Goal: Task Accomplishment & Management: Manage account settings

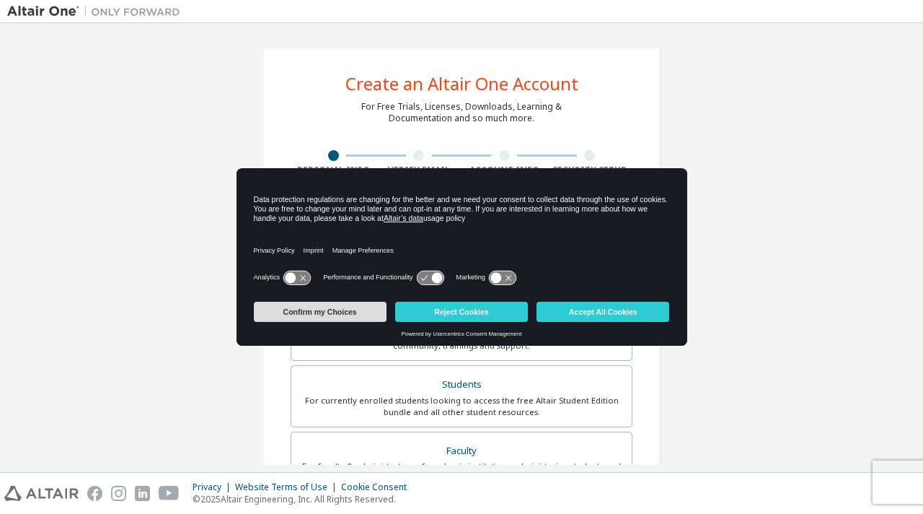
click at [348, 312] on button "Confirm my Choices" at bounding box center [320, 311] width 133 height 20
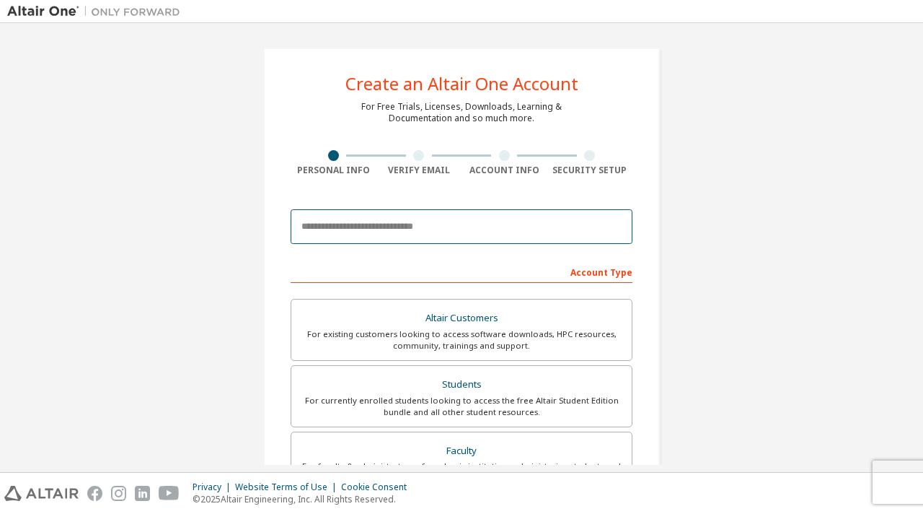
click at [453, 226] on input "email" at bounding box center [462, 226] width 342 height 35
type input "**********"
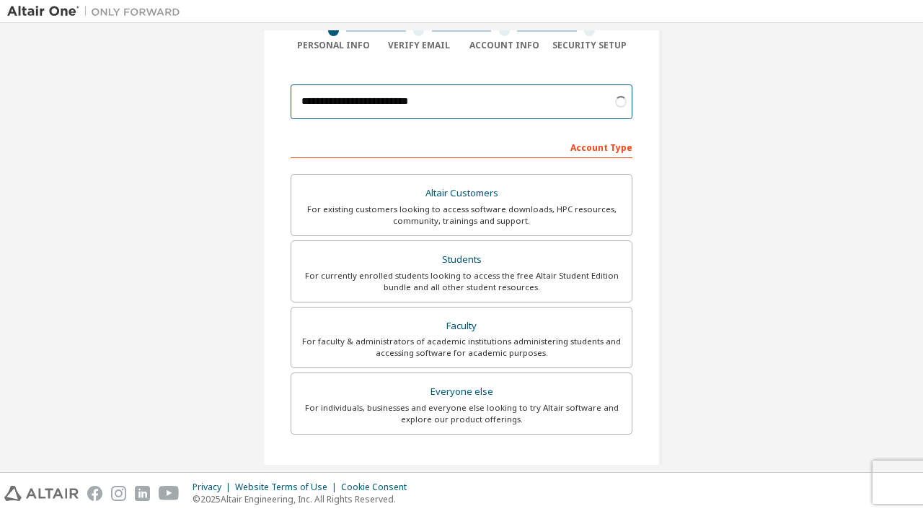
scroll to position [130, 0]
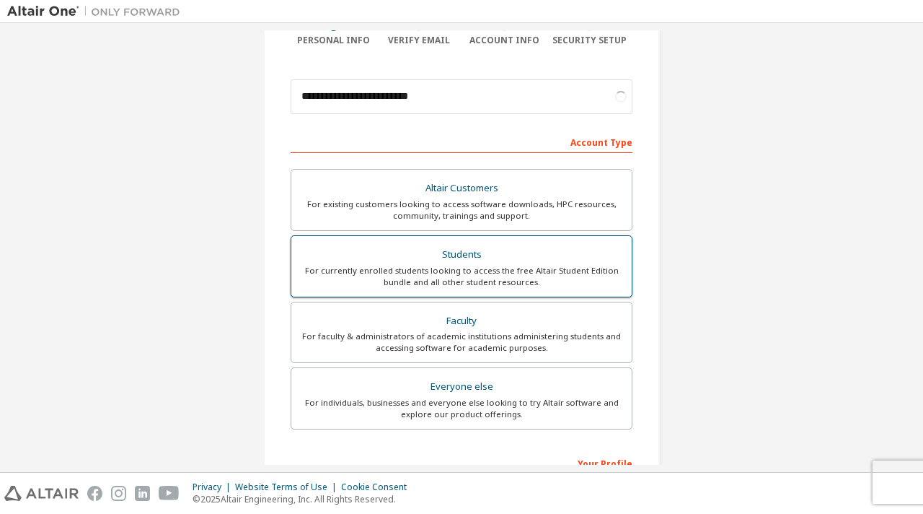
click at [509, 263] on div "Students" at bounding box center [461, 255] width 323 height 20
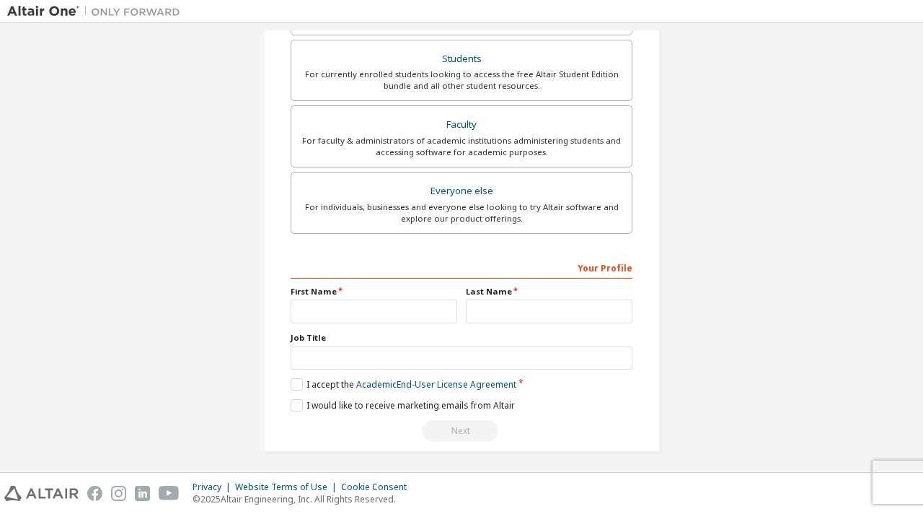
scroll to position [379, 0]
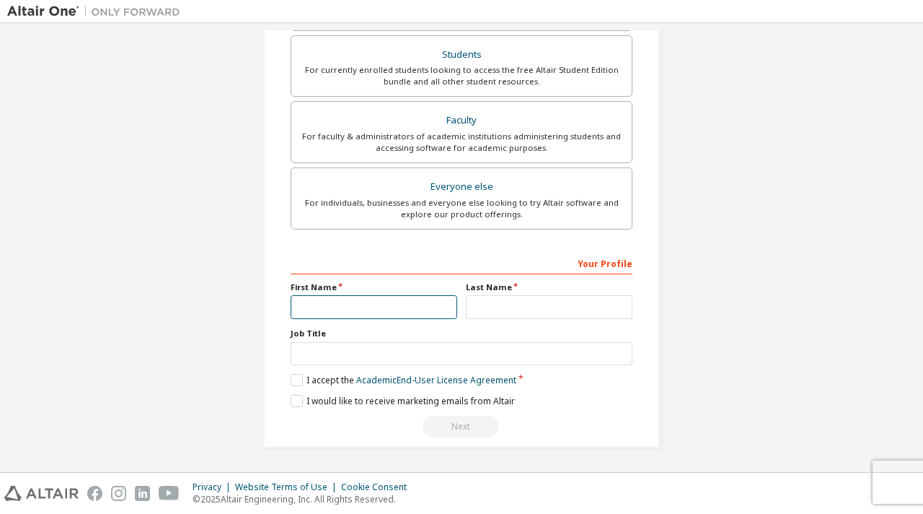
click at [375, 307] on input "text" at bounding box center [374, 307] width 167 height 24
type input "*"
type input "*****"
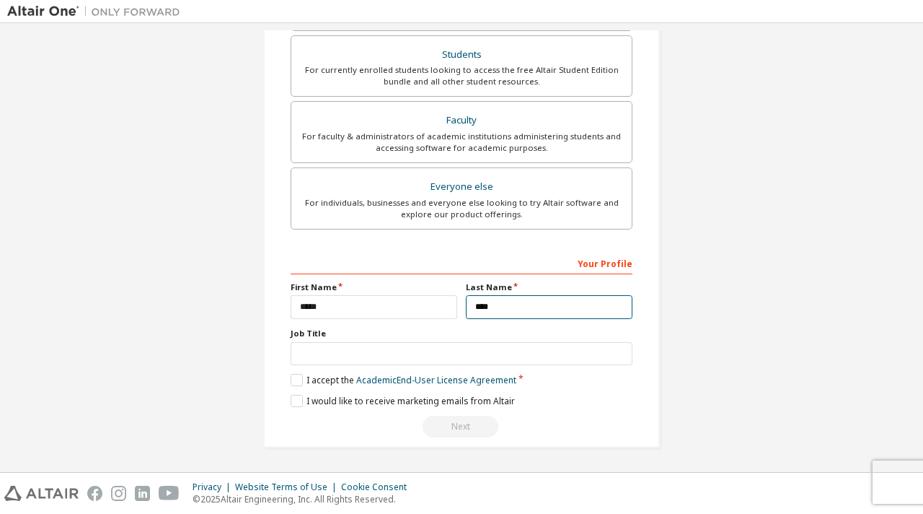
type input "****"
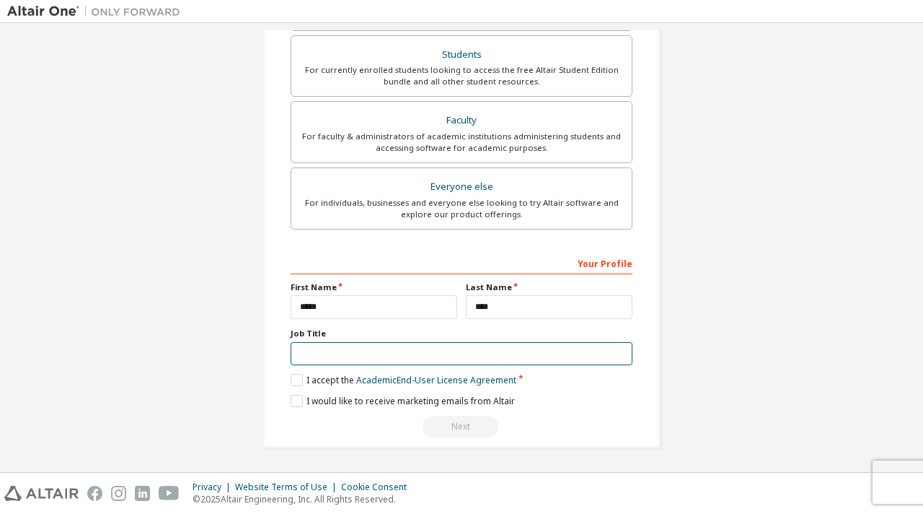
click at [328, 361] on input "text" at bounding box center [462, 354] width 342 height 24
type input "*******"
click at [297, 376] on label "I accept the Academic End-User License Agreement" at bounding box center [404, 380] width 226 height 12
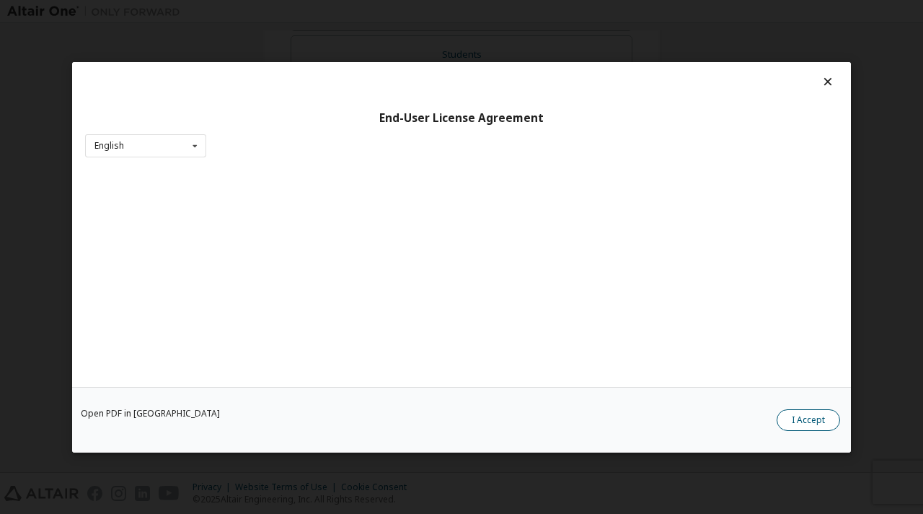
click at [803, 420] on button "I Accept" at bounding box center [808, 419] width 63 height 22
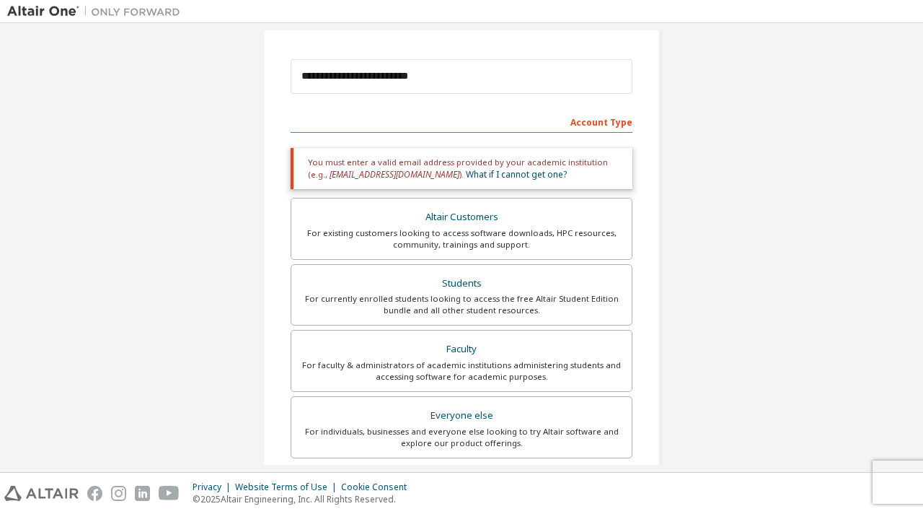
scroll to position [149, 0]
click at [466, 175] on link "What if I cannot get one?" at bounding box center [516, 175] width 101 height 12
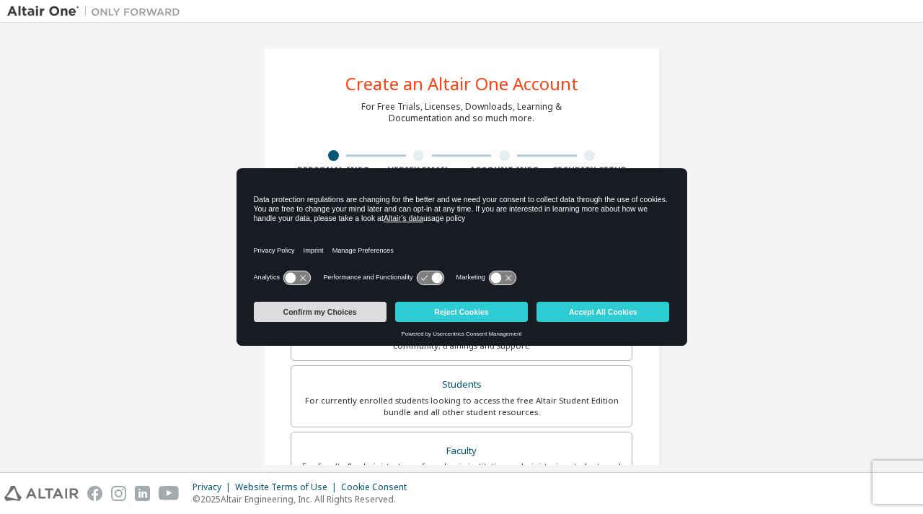
click at [330, 313] on button "Confirm my Choices" at bounding box center [320, 311] width 133 height 20
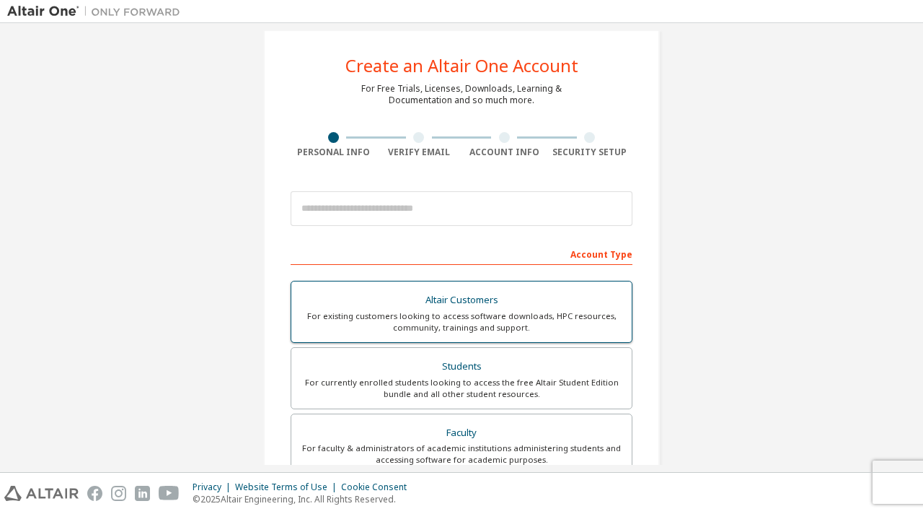
scroll to position [19, 0]
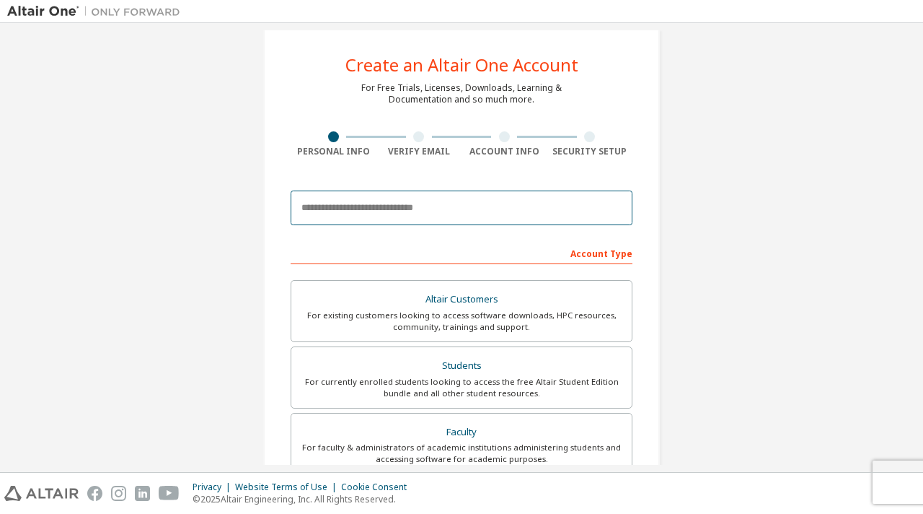
click at [356, 213] on input "email" at bounding box center [462, 207] width 342 height 35
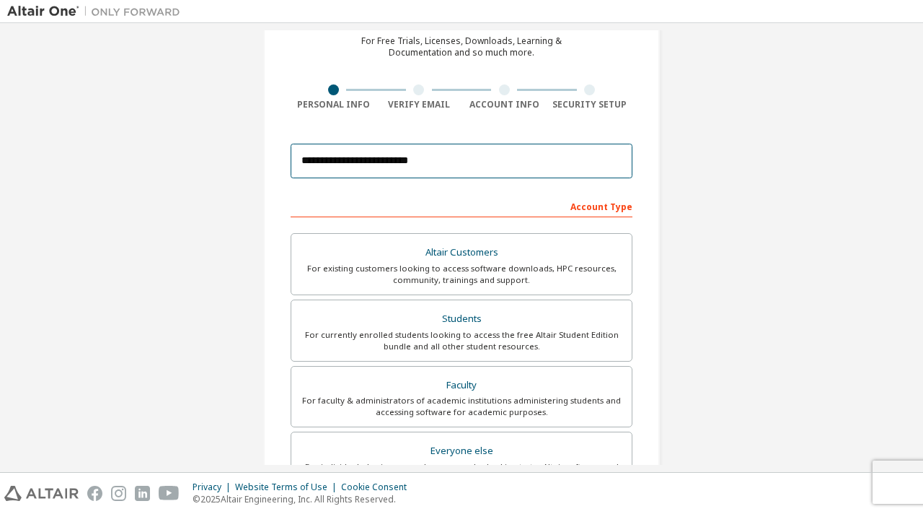
scroll to position [67, 0]
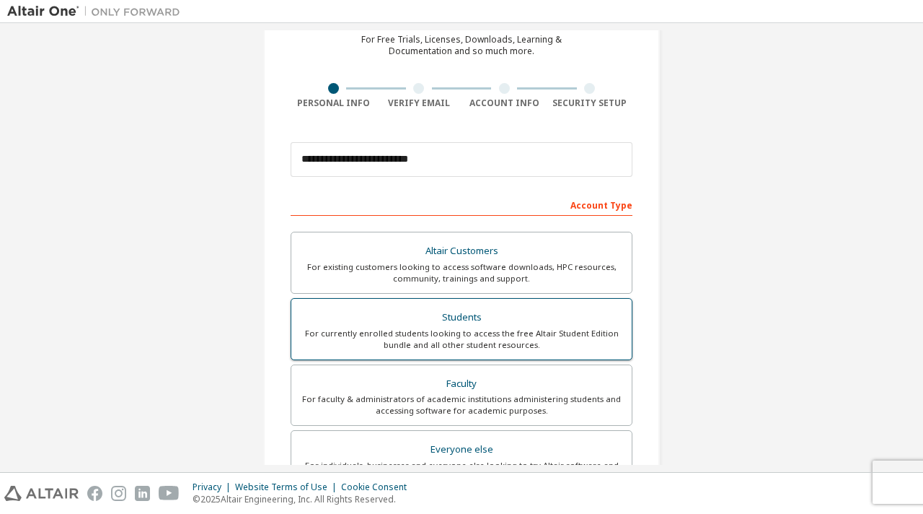
click at [464, 322] on div "Students" at bounding box center [461, 317] width 323 height 20
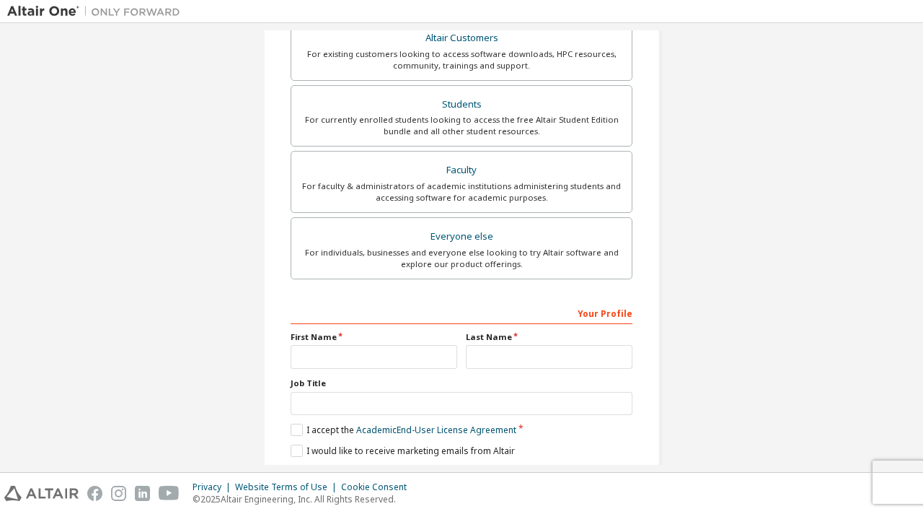
scroll to position [0, 0]
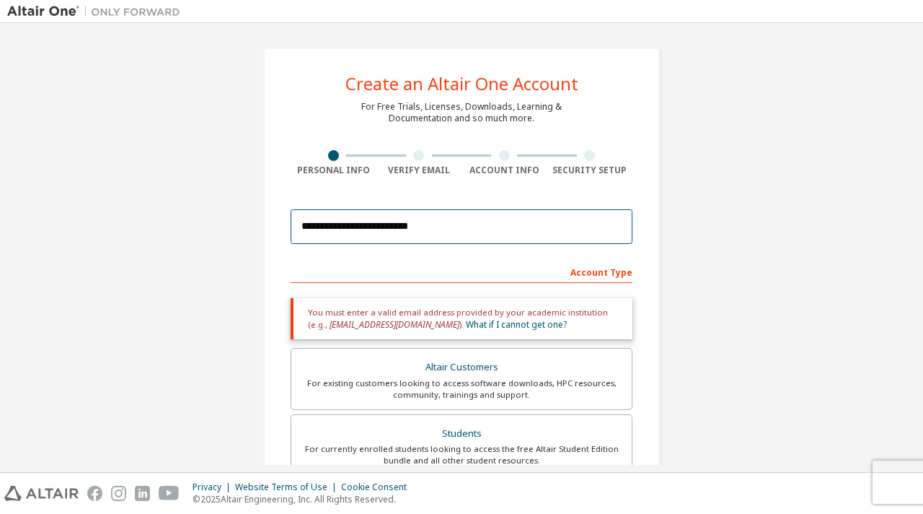
drag, startPoint x: 418, startPoint y: 227, endPoint x: 193, endPoint y: 213, distance: 224.7
click at [194, 214] on div "**********" at bounding box center [461, 436] width 909 height 813
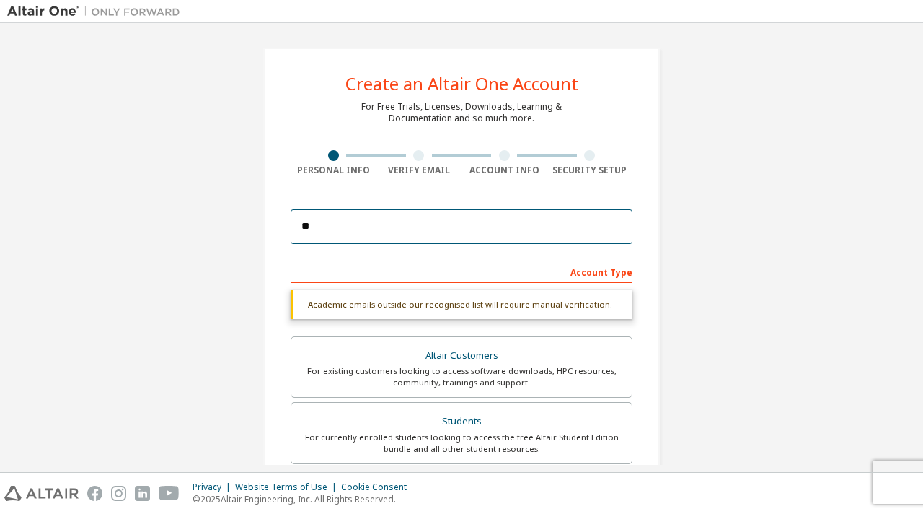
type input "**********"
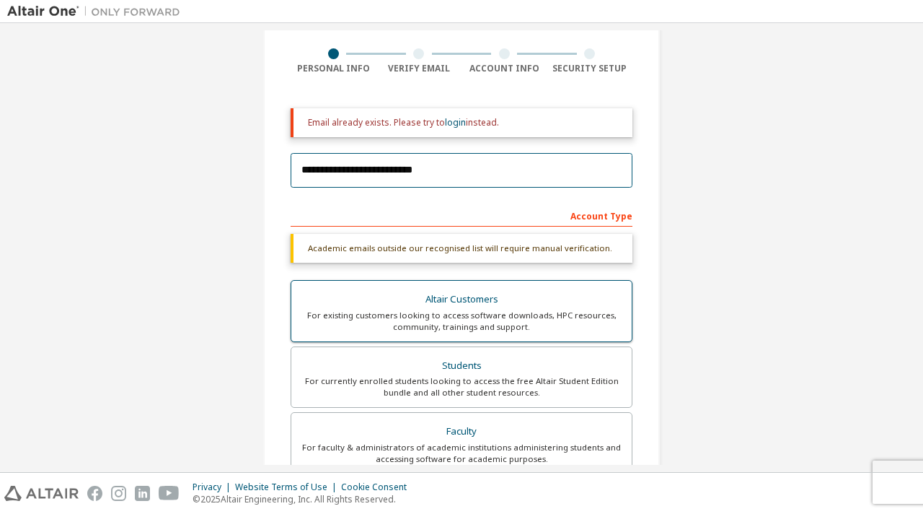
scroll to position [107, 0]
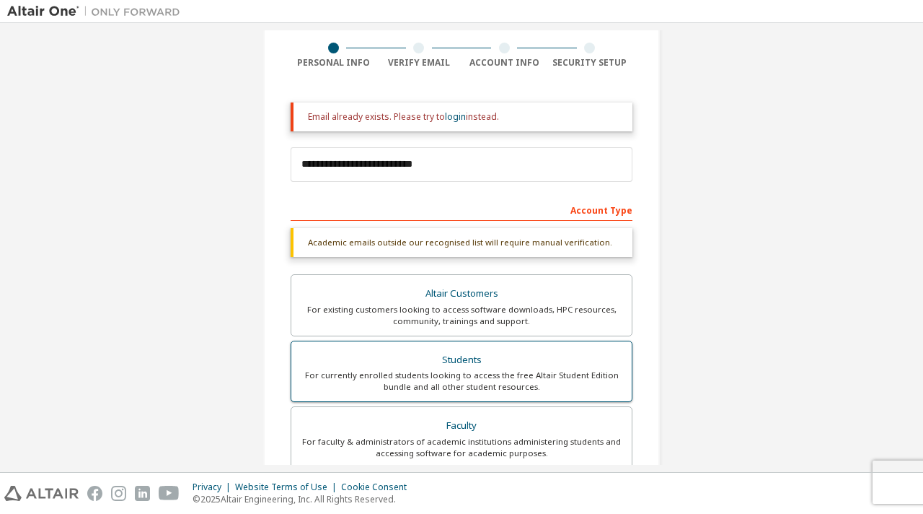
click at [463, 364] on div "Students" at bounding box center [461, 360] width 323 height 20
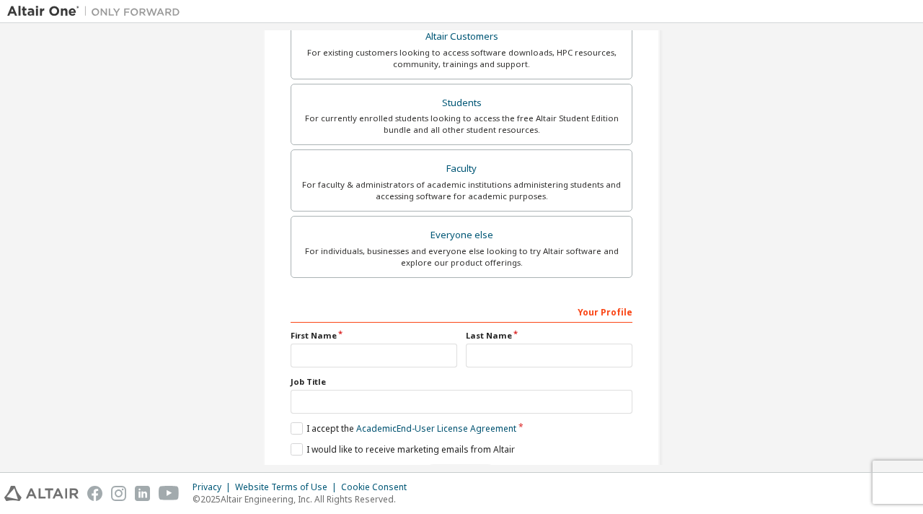
scroll to position [413, 0]
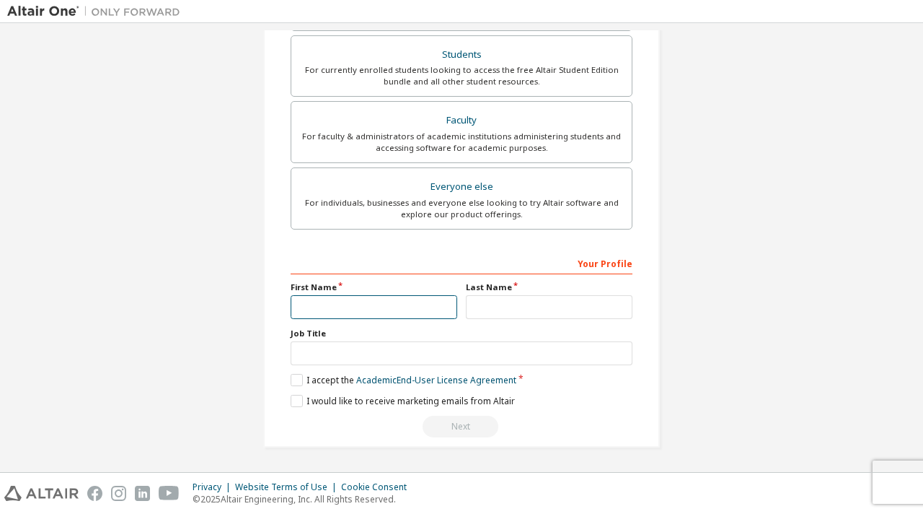
click at [350, 304] on input "text" at bounding box center [374, 307] width 167 height 24
type input "**********"
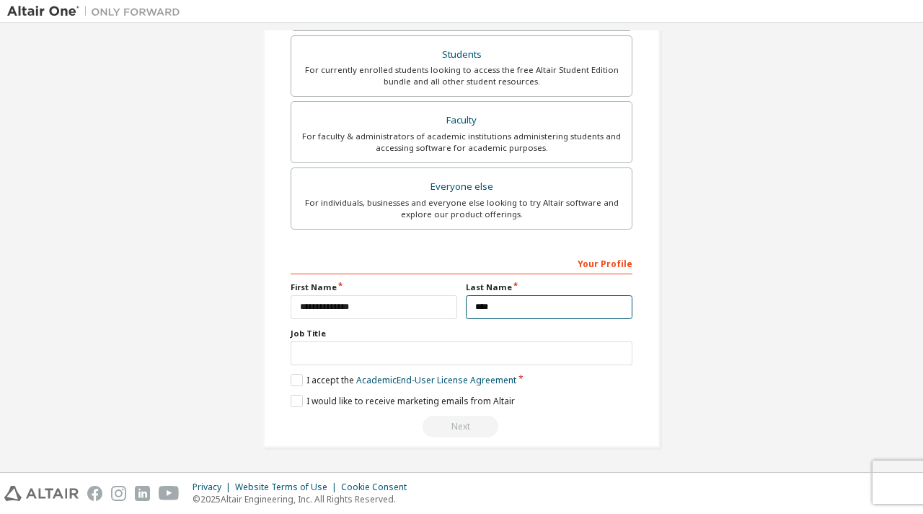
type input "****"
click at [364, 309] on input "**********" at bounding box center [374, 307] width 167 height 24
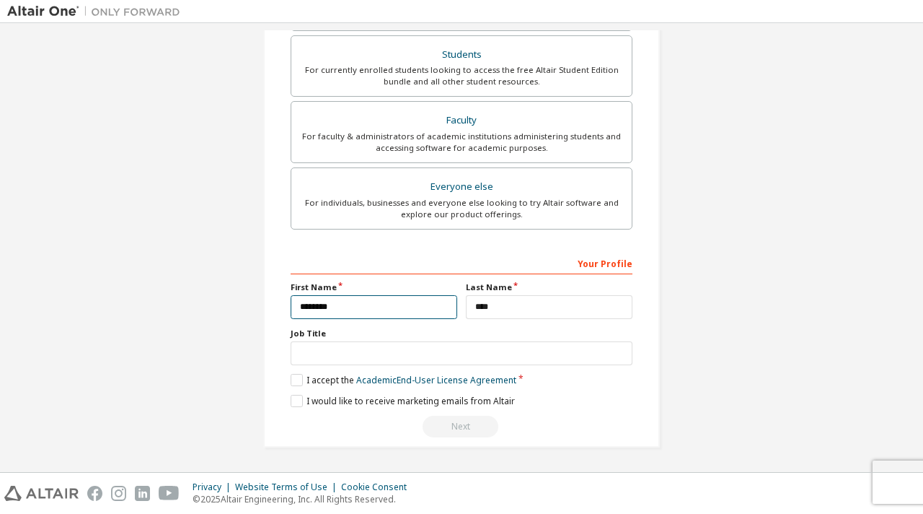
type input "********"
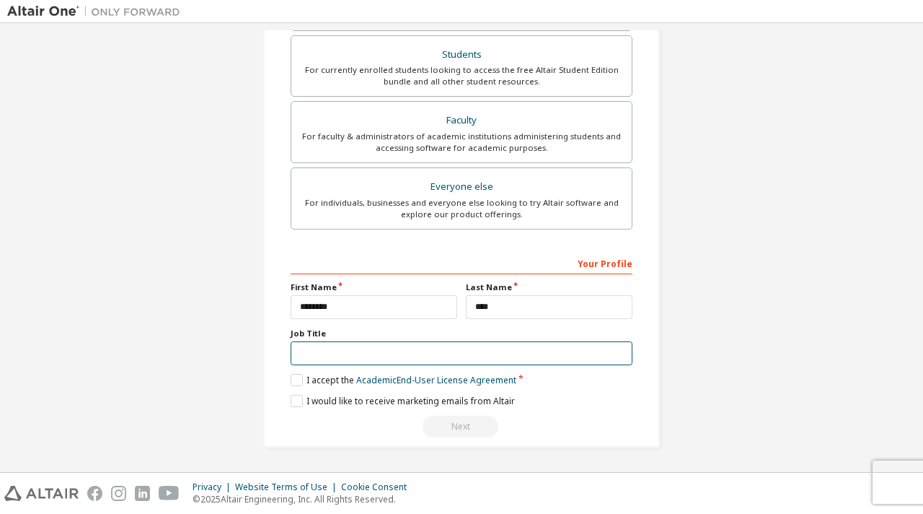
click at [358, 351] on input "text" at bounding box center [462, 353] width 342 height 24
click at [292, 376] on label "I accept the Academic End-User License Agreement" at bounding box center [404, 380] width 226 height 12
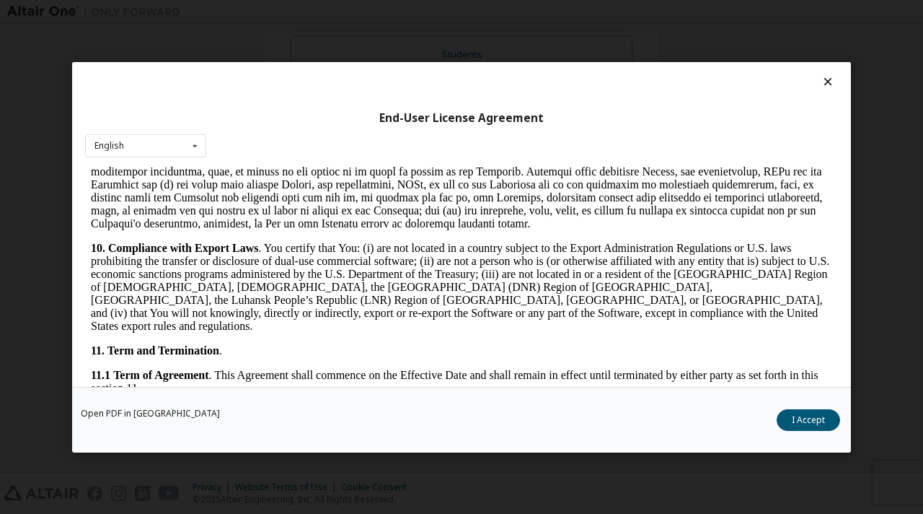
scroll to position [2370, 0]
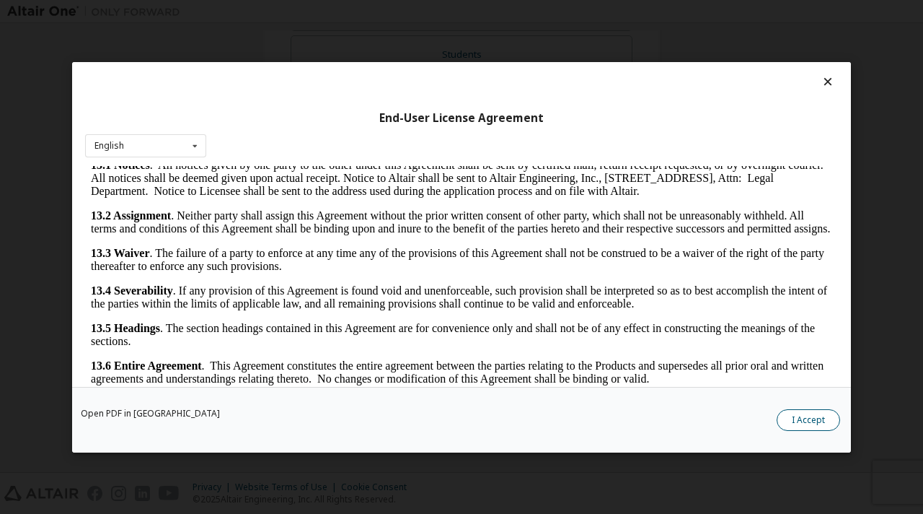
click at [803, 419] on button "I Accept" at bounding box center [808, 419] width 63 height 22
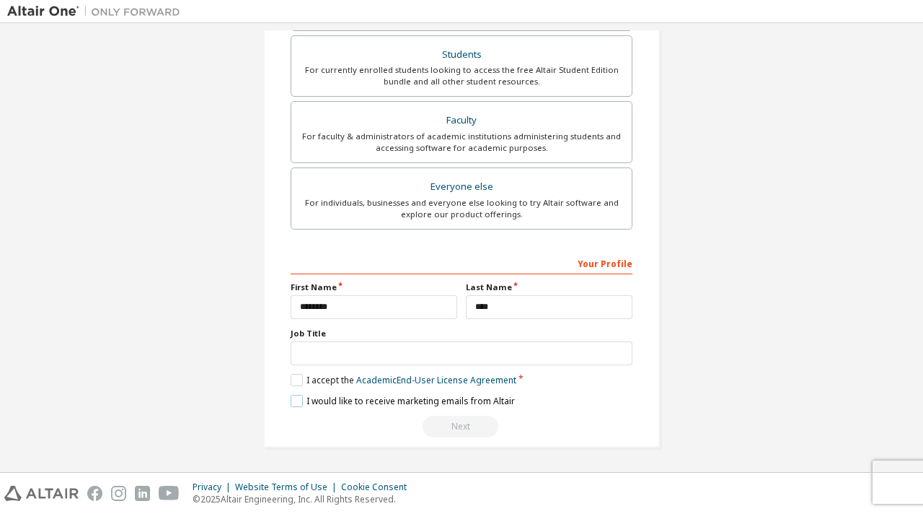
click at [348, 399] on label "I would like to receive marketing emails from Altair" at bounding box center [403, 401] width 224 height 12
click at [296, 400] on label "I would like to receive marketing emails from Altair" at bounding box center [403, 401] width 224 height 12
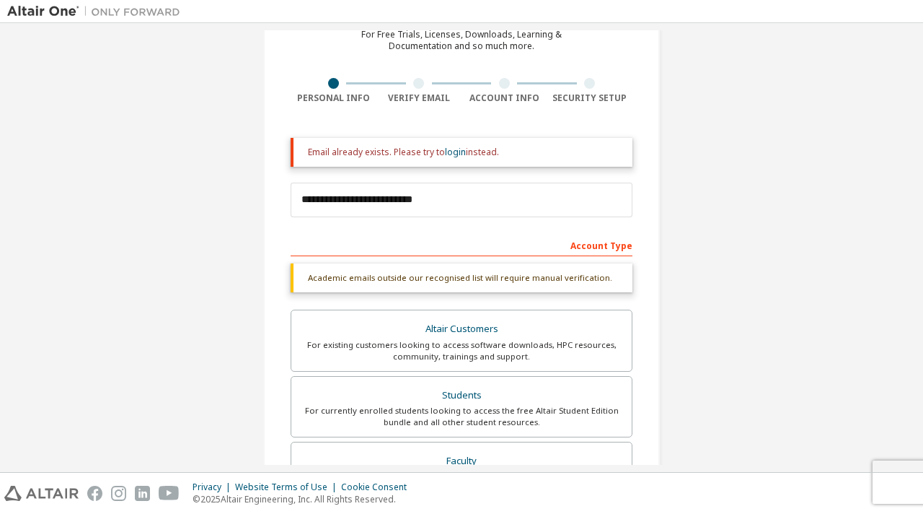
scroll to position [0, 0]
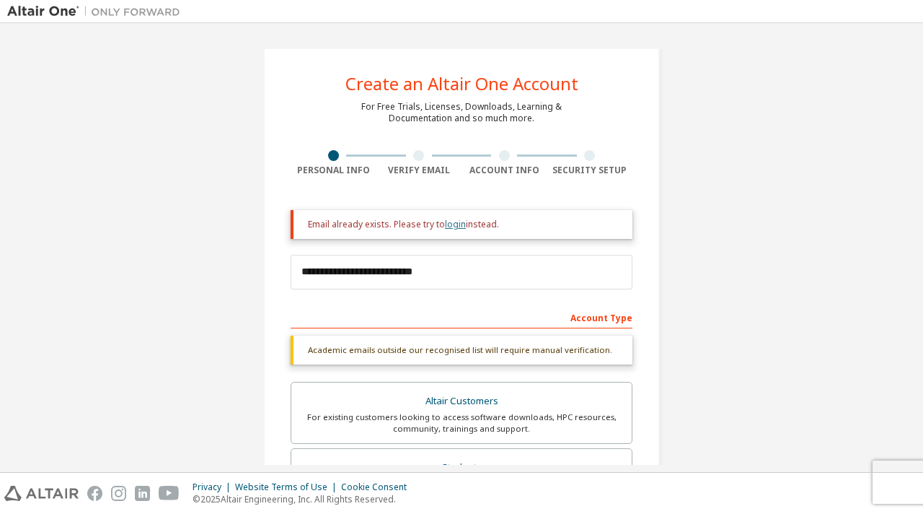
click at [451, 226] on link "login" at bounding box center [455, 224] width 21 height 12
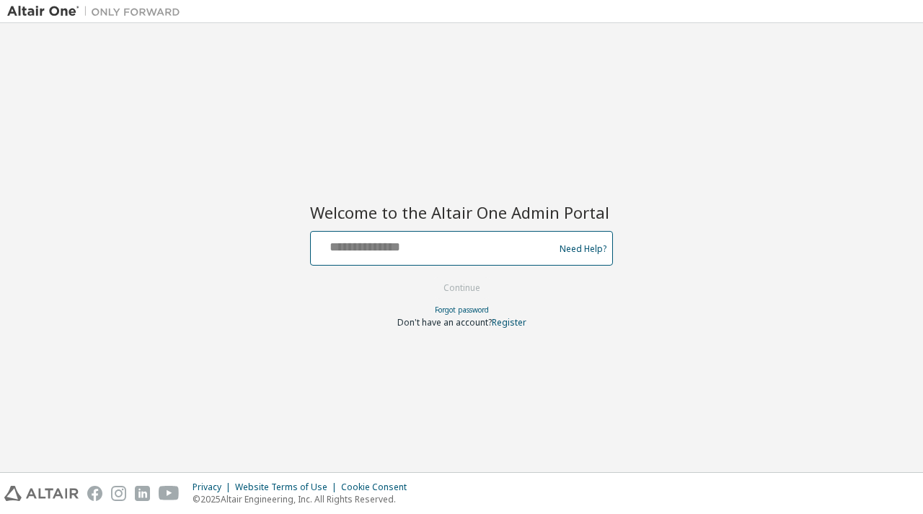
click at [412, 253] on input "text" at bounding box center [435, 244] width 236 height 21
type input "**********"
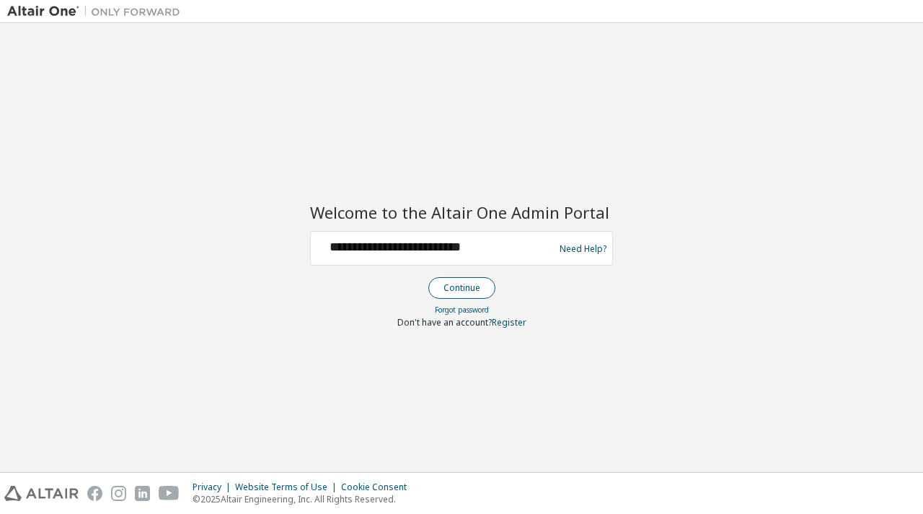
click at [470, 285] on button "Continue" at bounding box center [461, 288] width 67 height 22
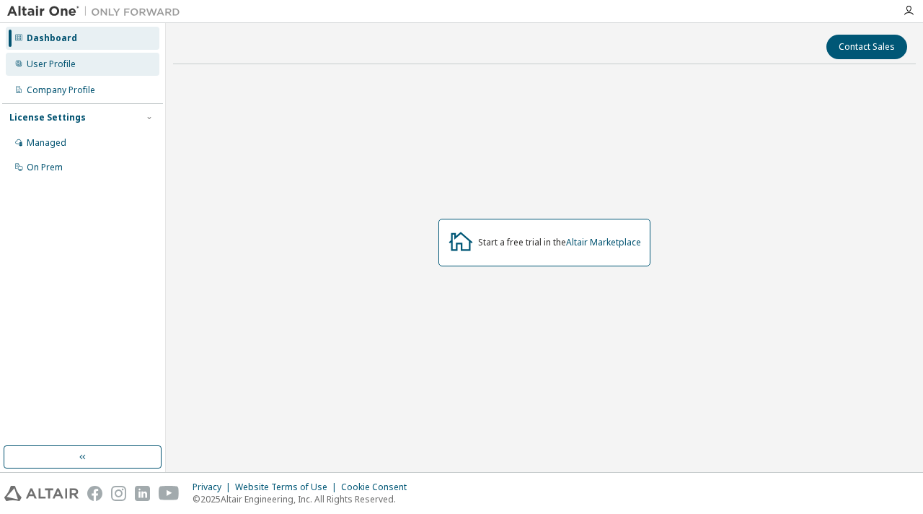
click at [58, 65] on div "User Profile" at bounding box center [51, 64] width 49 height 12
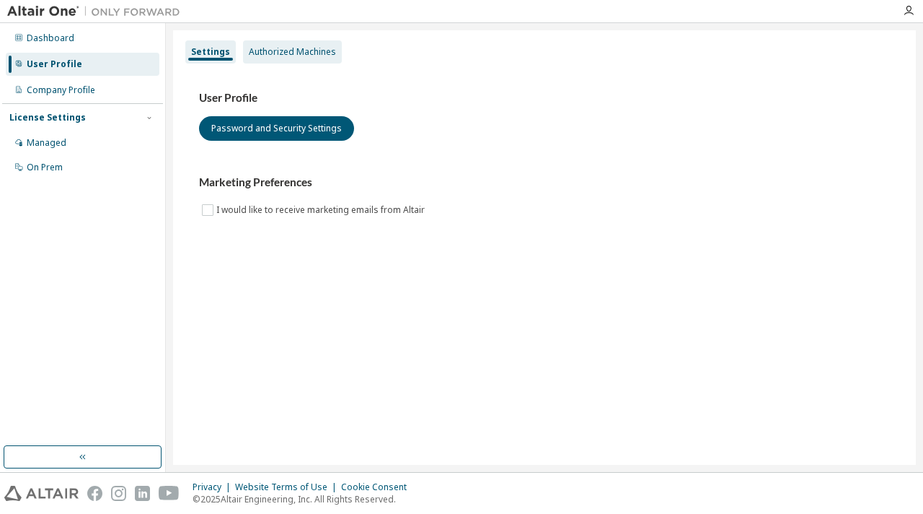
click at [312, 53] on div "Authorized Machines" at bounding box center [292, 52] width 87 height 12
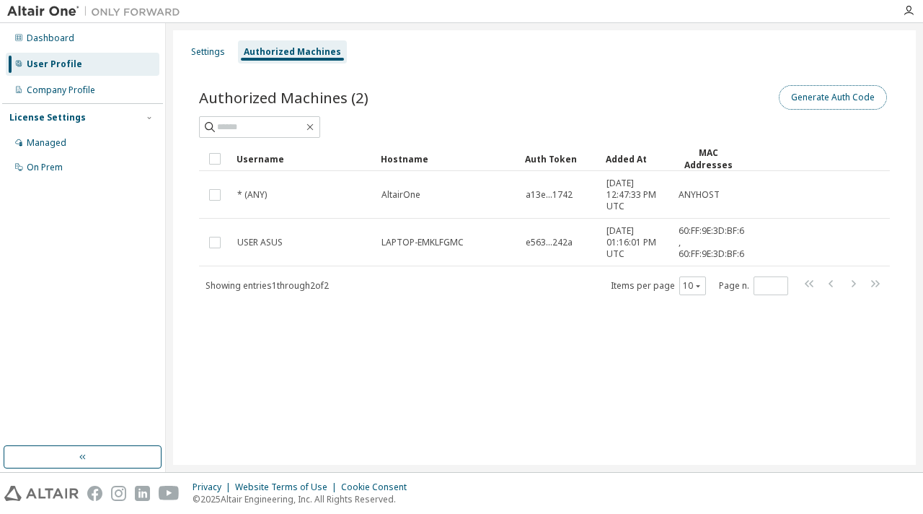
click at [822, 102] on button "Generate Auth Code" at bounding box center [833, 97] width 108 height 25
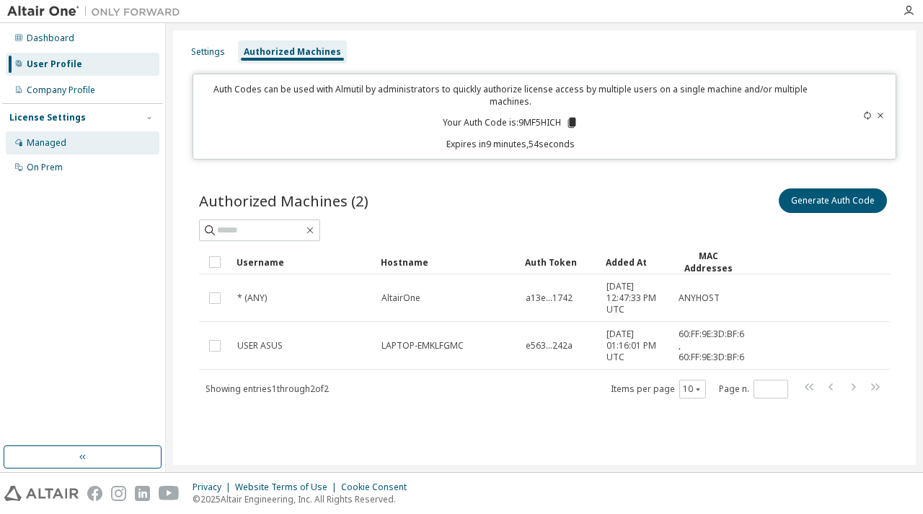
click at [76, 148] on div "Managed" at bounding box center [83, 142] width 154 height 23
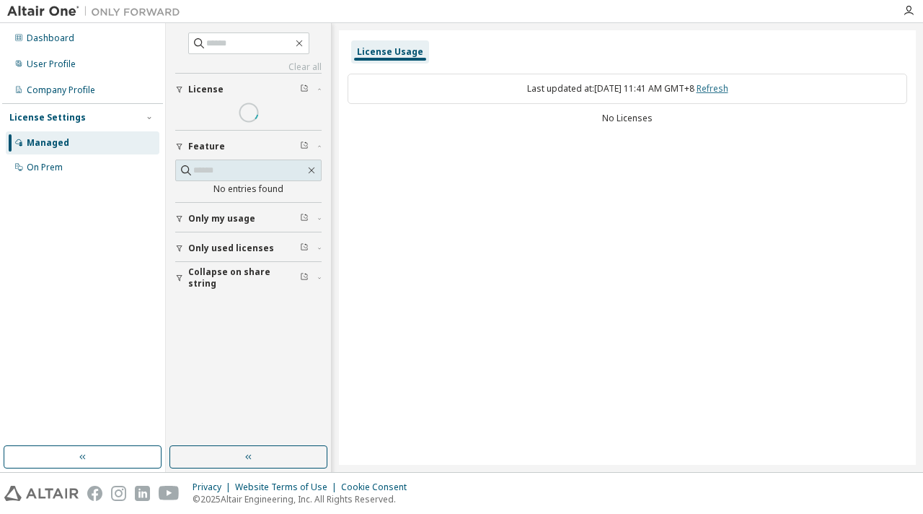
click at [674, 93] on div "Last updated at: Tue 2025-10-07 11:41 AM GMT+8 Refresh" at bounding box center [628, 89] width 560 height 30
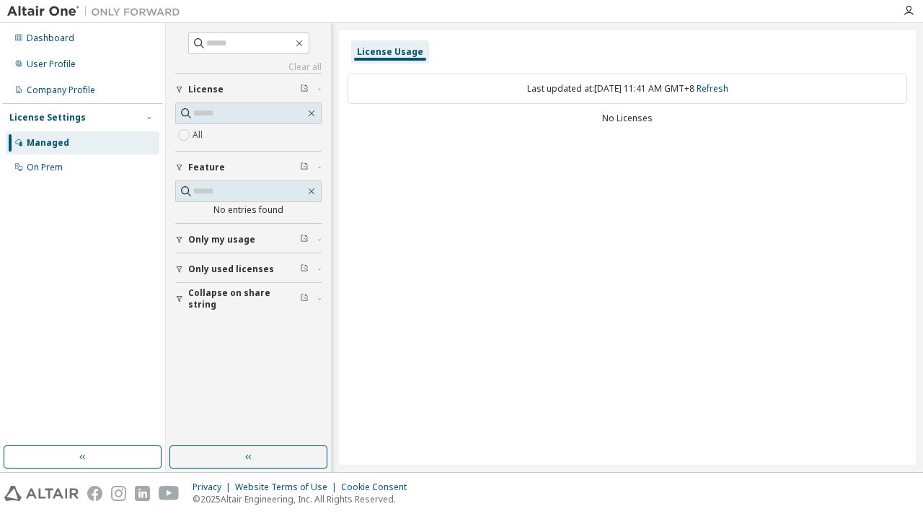
click at [307, 88] on icon "button" at bounding box center [304, 88] width 9 height 9
click at [299, 82] on button "License" at bounding box center [248, 90] width 146 height 32
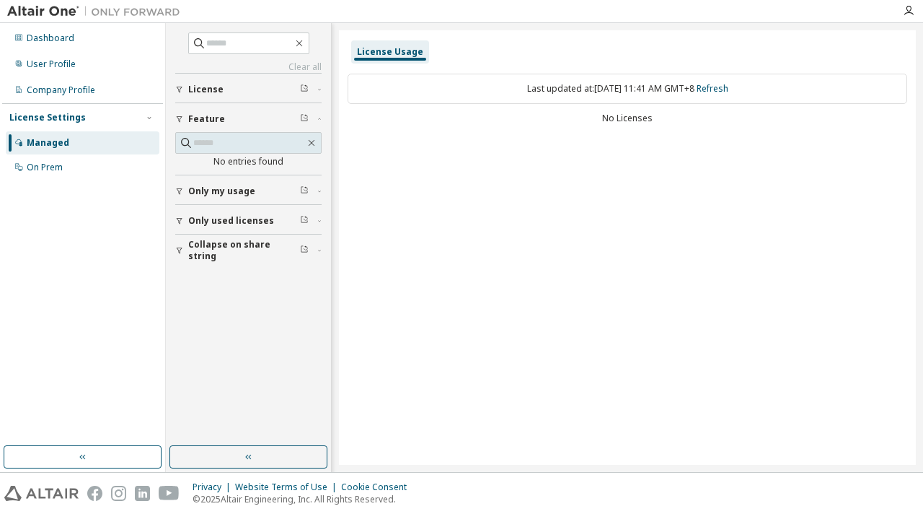
click at [308, 87] on icon "button" at bounding box center [304, 88] width 9 height 9
click at [305, 87] on icon "button" at bounding box center [304, 88] width 9 height 9
click at [728, 91] on link "Refresh" at bounding box center [713, 88] width 32 height 12
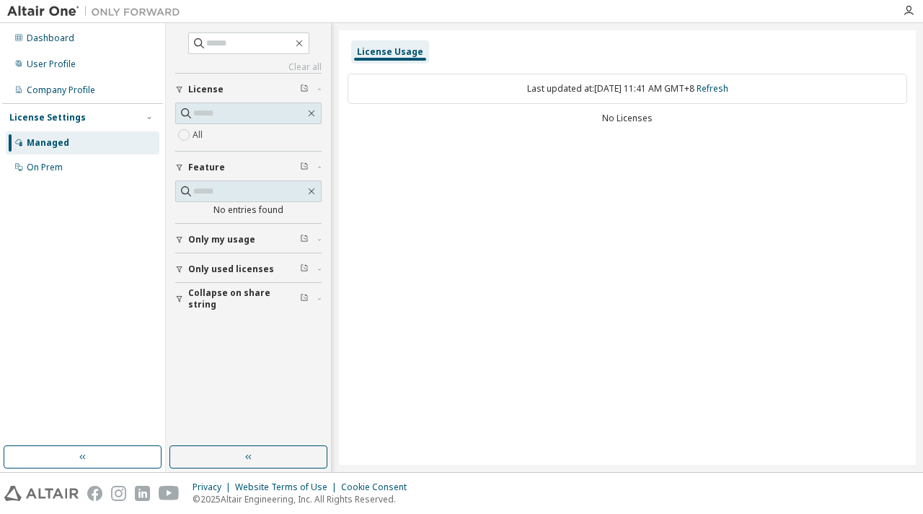
click at [282, 238] on div "Only my usage" at bounding box center [252, 240] width 129 height 12
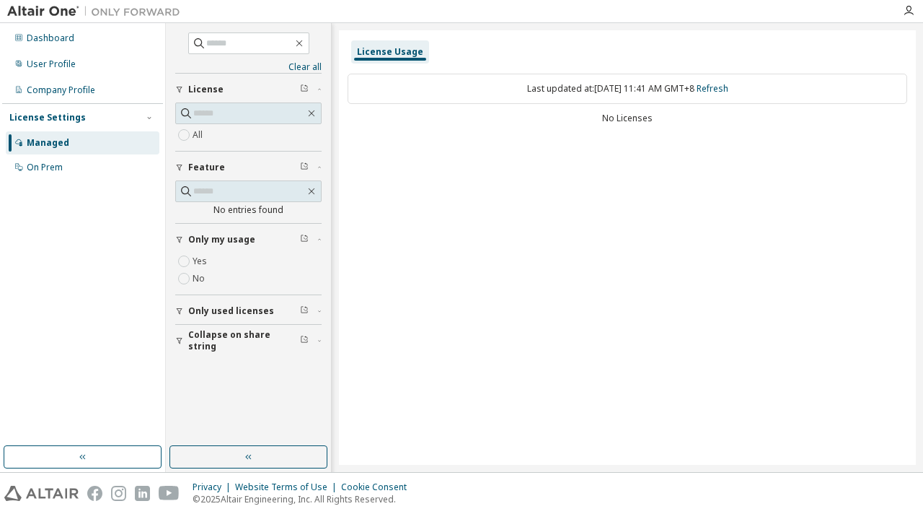
click at [211, 307] on span "Only used licenses" at bounding box center [231, 311] width 86 height 12
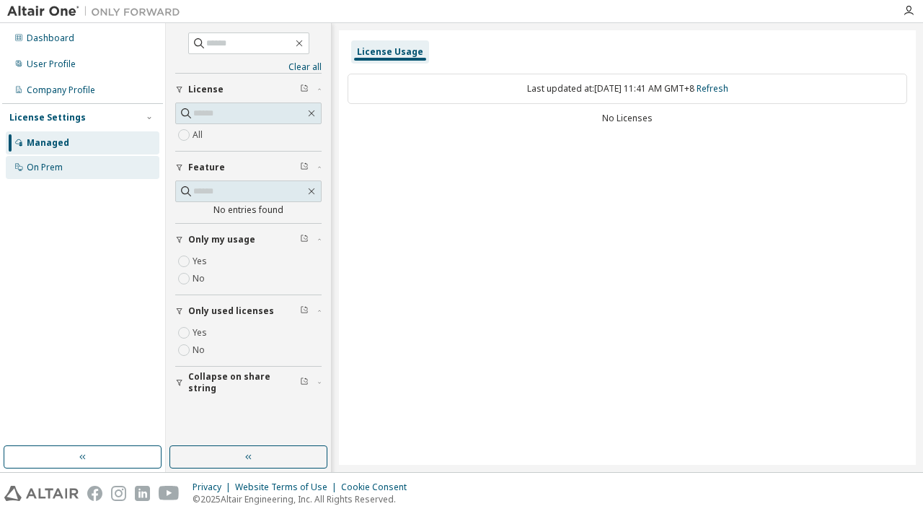
click at [40, 167] on div "On Prem" at bounding box center [45, 168] width 36 height 12
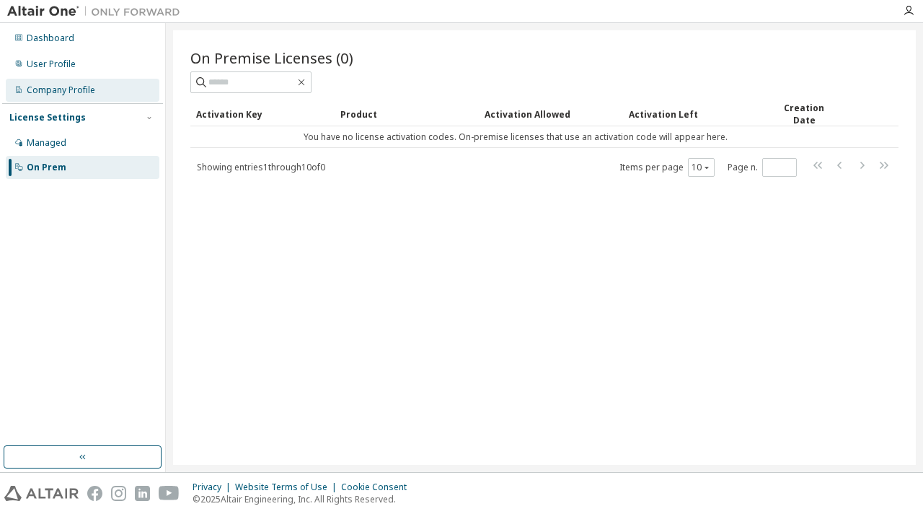
click at [78, 93] on div "Company Profile" at bounding box center [61, 90] width 69 height 12
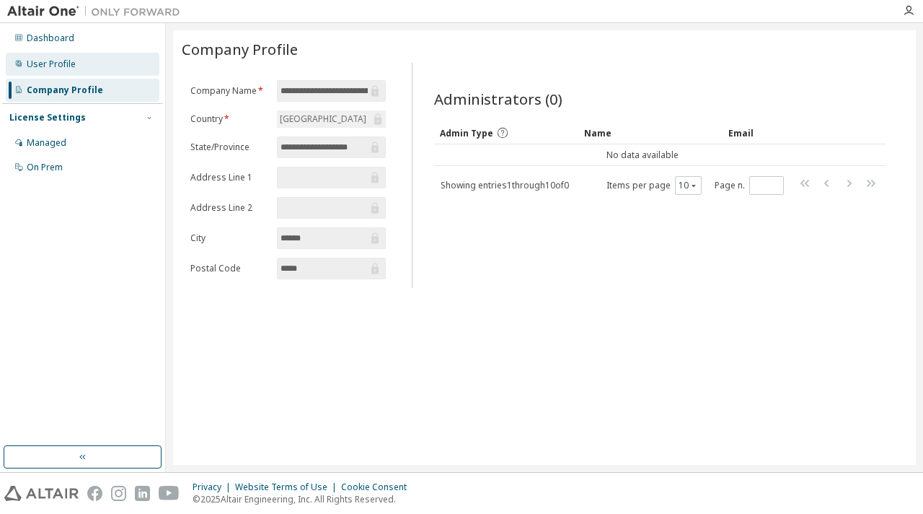
click at [68, 63] on div "User Profile" at bounding box center [51, 64] width 49 height 12
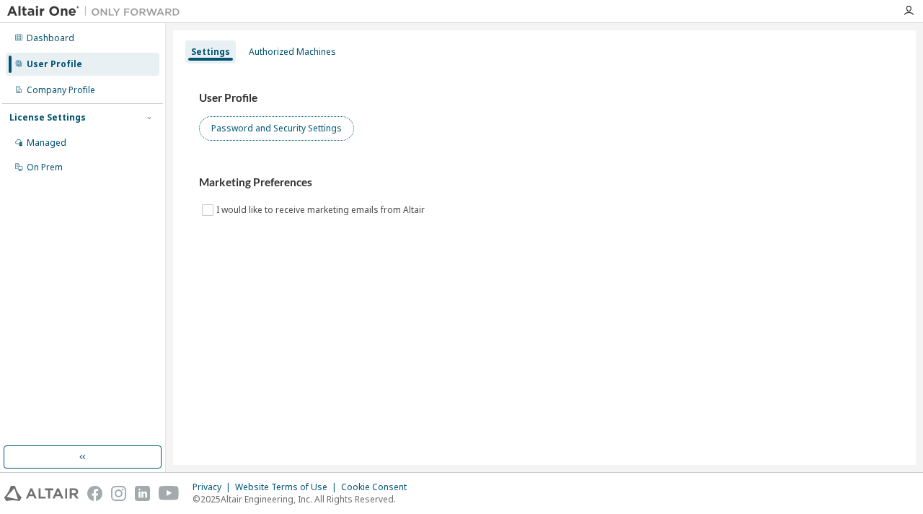
click at [263, 126] on button "Password and Security Settings" at bounding box center [276, 128] width 155 height 25
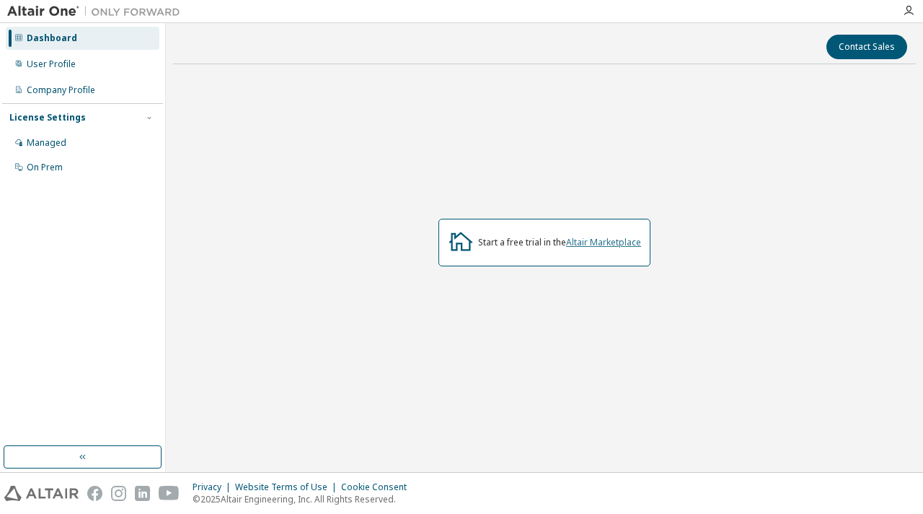
click at [597, 239] on link "Altair Marketplace" at bounding box center [603, 242] width 75 height 12
click at [52, 139] on div "Managed" at bounding box center [47, 143] width 40 height 12
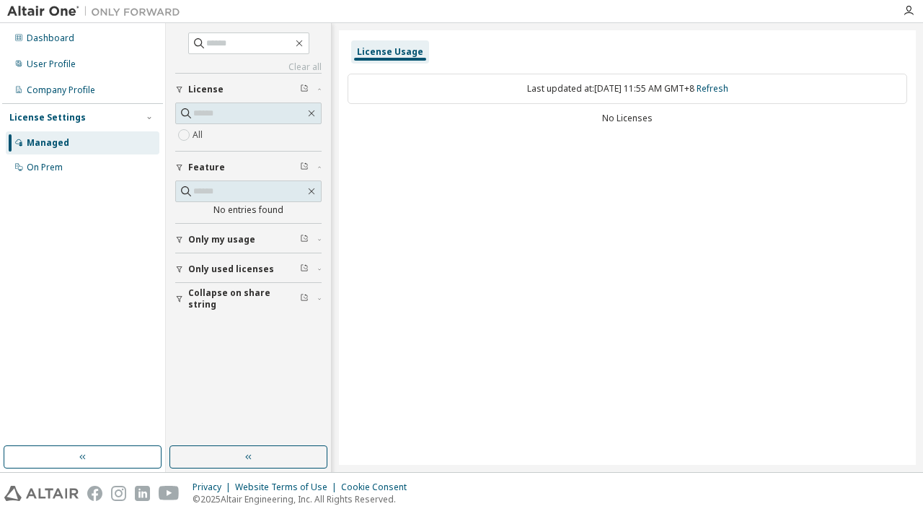
click at [260, 268] on span "Only used licenses" at bounding box center [231, 269] width 86 height 12
click at [180, 273] on button "Only used licenses" at bounding box center [248, 269] width 146 height 32
click at [41, 164] on div "On Prem" at bounding box center [45, 168] width 36 height 12
